Goal: Find specific page/section: Find specific page/section

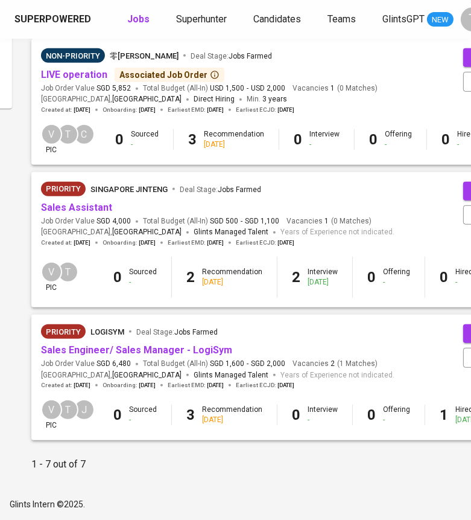
scroll to position [674, 188]
click at [230, 94] on span "USD 1,500" at bounding box center [227, 88] width 34 height 10
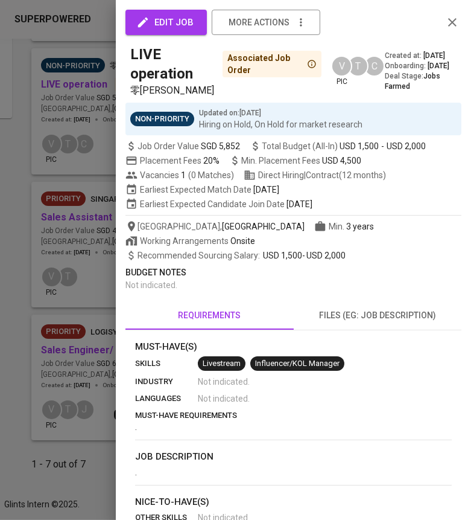
scroll to position [661, 188]
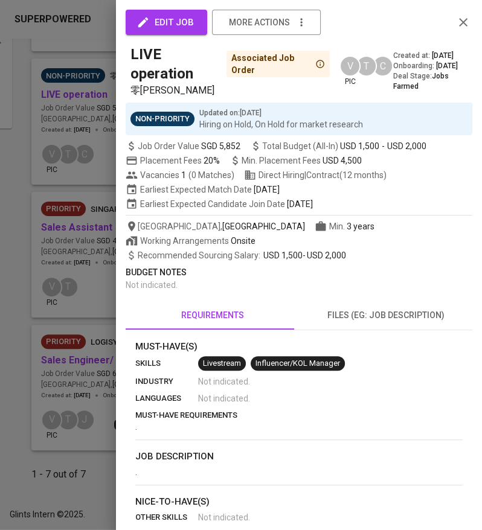
click at [305, 384] on section "Must-Have(s) skills Livestream Influencer/KOL Manager industry Not indicated . …" at bounding box center [298, 387] width 327 height 95
click at [92, 465] on div at bounding box center [241, 265] width 482 height 530
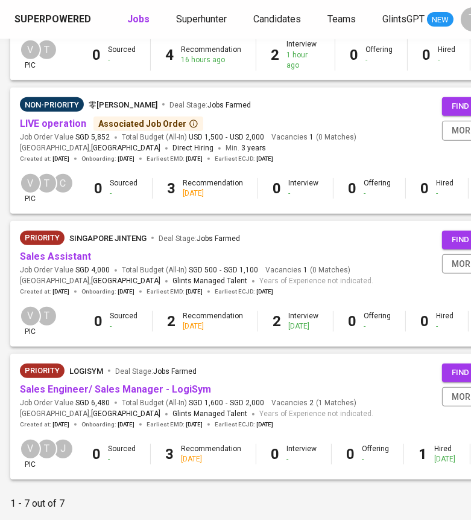
scroll to position [620, 209]
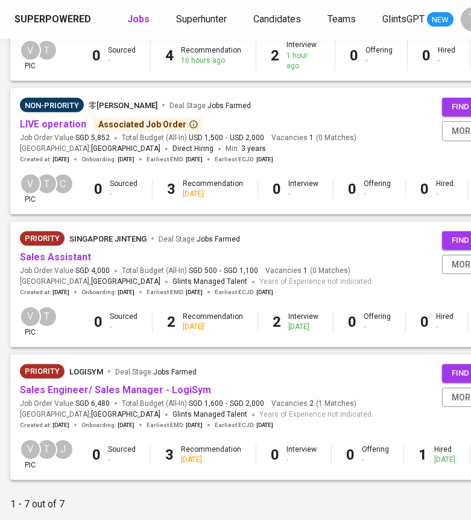
click at [419, 453] on b "1" at bounding box center [423, 454] width 8 height 17
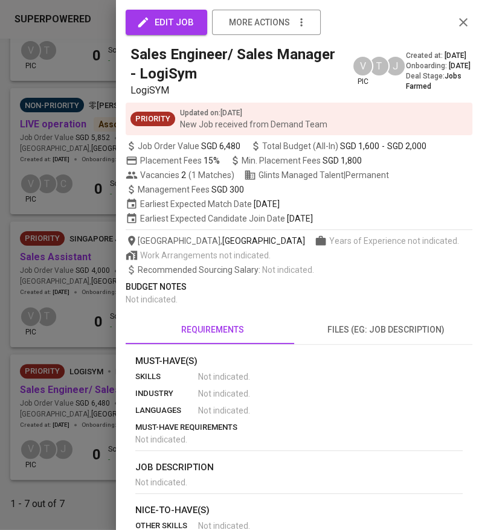
click at [75, 442] on div at bounding box center [241, 265] width 482 height 530
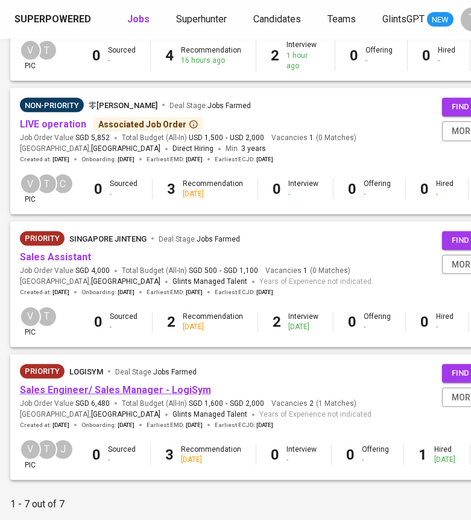
click at [84, 392] on link "Sales Engineer/ Sales Manager - LogiSym" at bounding box center [115, 389] width 191 height 11
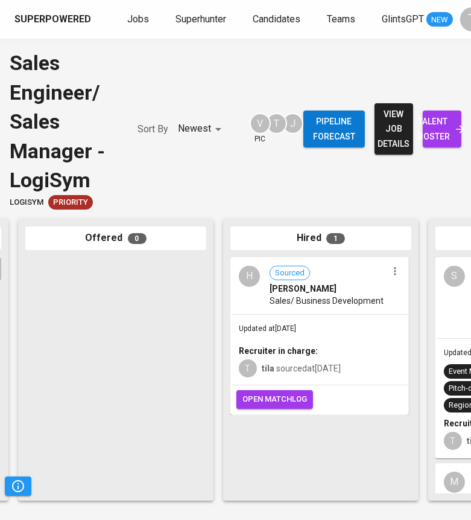
scroll to position [0, 794]
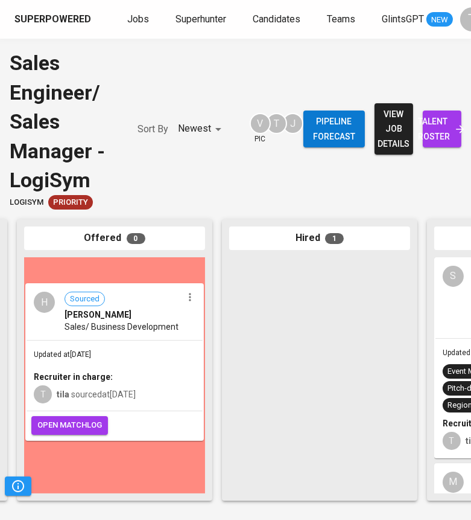
drag, startPoint x: 327, startPoint y: 303, endPoint x: 119, endPoint y: 330, distance: 209.9
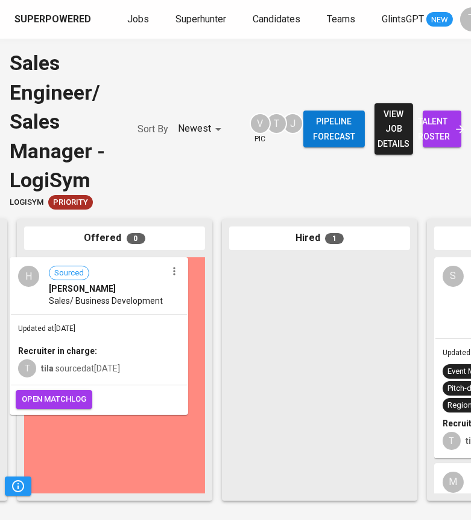
drag, startPoint x: 285, startPoint y: 311, endPoint x: 62, endPoint y: 313, distance: 222.7
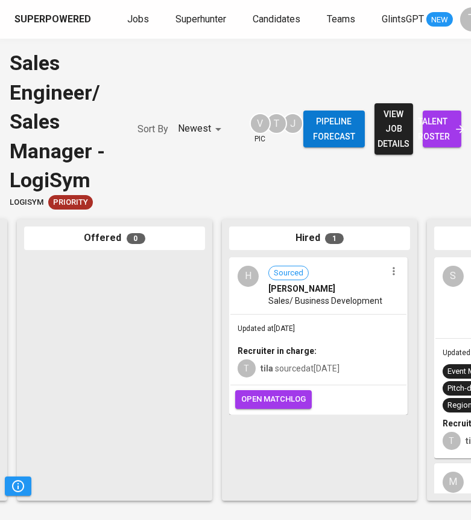
click at [401, 274] on div at bounding box center [394, 271] width 16 height 16
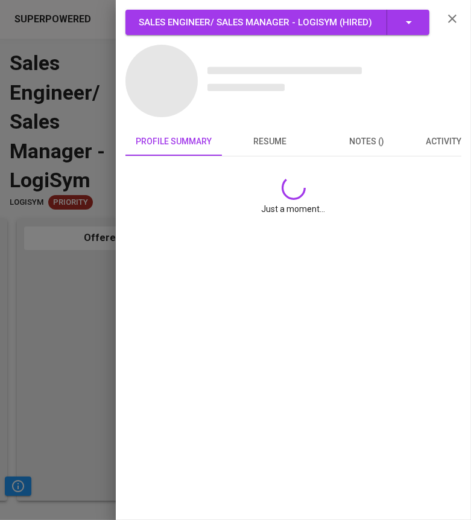
click at [393, 224] on div "Just a moment..." at bounding box center [294, 190] width 336 height 68
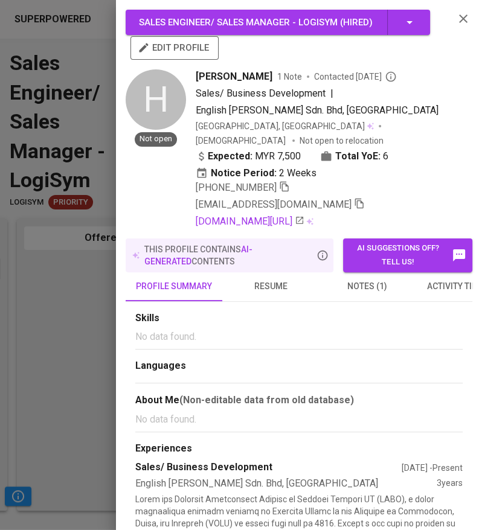
click at [74, 349] on div at bounding box center [241, 265] width 482 height 530
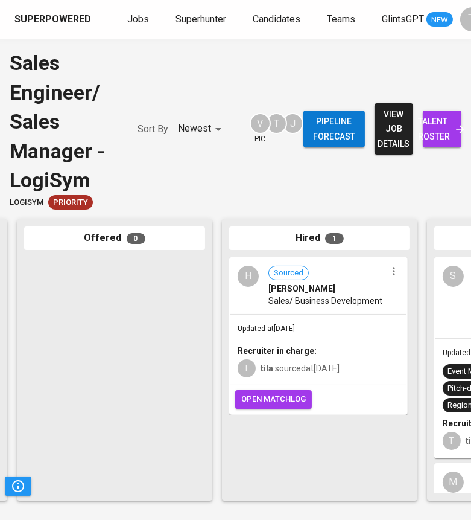
click at [392, 276] on icon "button" at bounding box center [394, 271] width 12 height 12
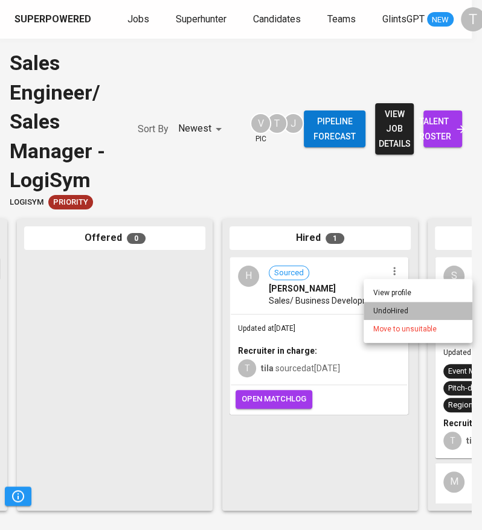
click at [384, 318] on li "Undo Hired" at bounding box center [417, 311] width 109 height 18
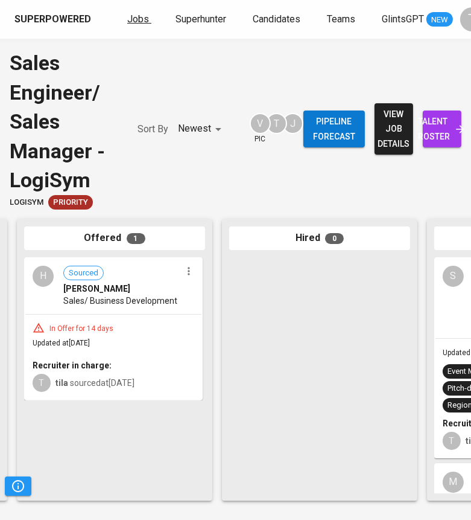
click at [133, 16] on span "Jobs" at bounding box center [138, 18] width 22 height 11
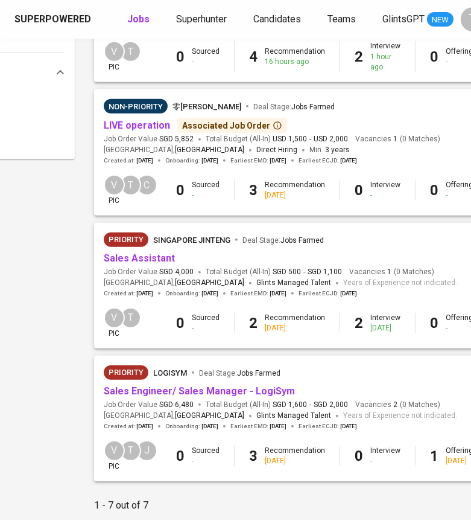
scroll to position [619, 125]
